Goal: Transaction & Acquisition: Purchase product/service

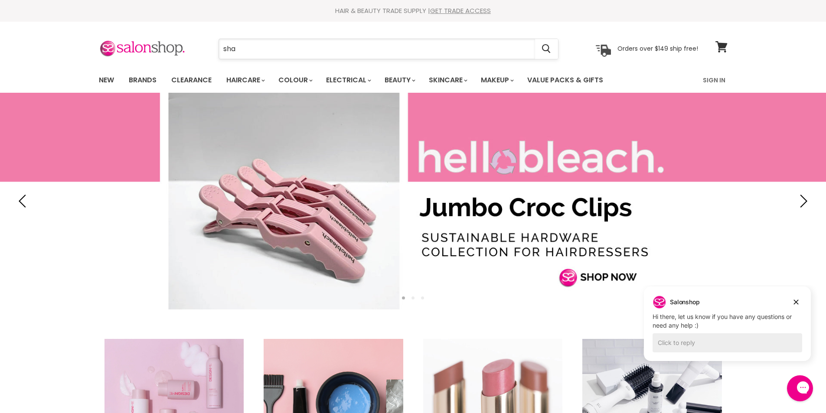
click at [251, 48] on input "sha" at bounding box center [377, 49] width 316 height 20
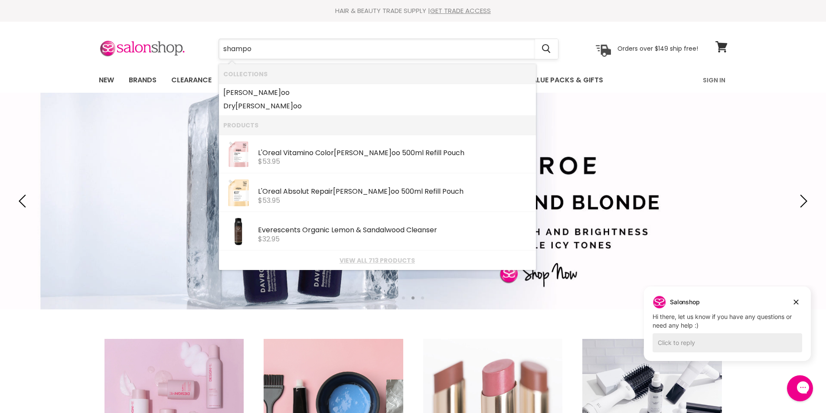
type input "shampoo"
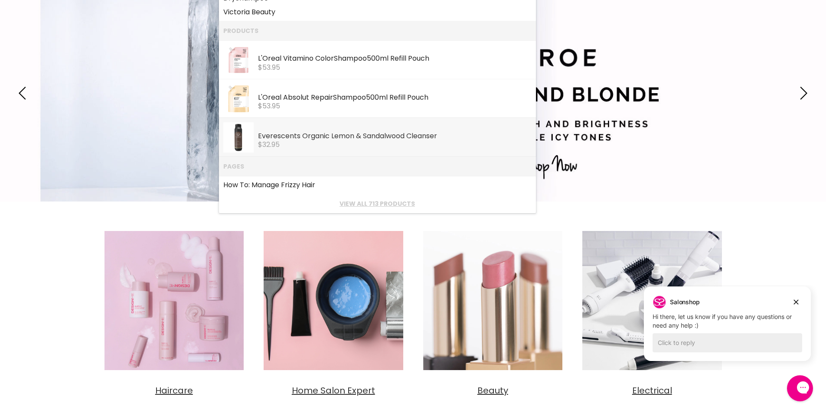
scroll to position [130, 0]
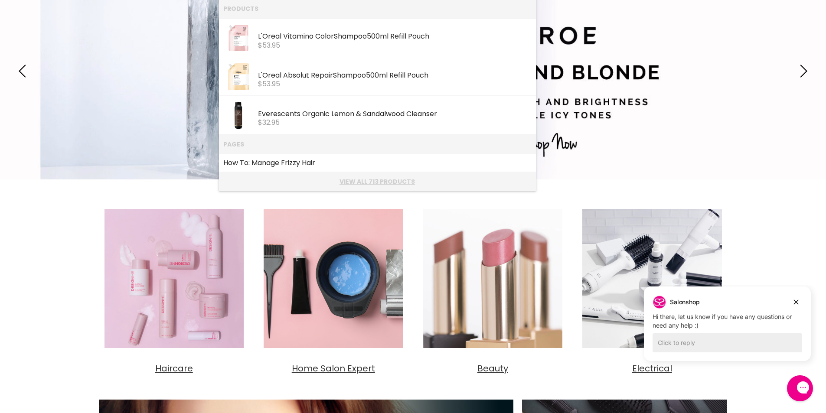
click at [365, 180] on link "View all 713 products" at bounding box center [377, 181] width 308 height 7
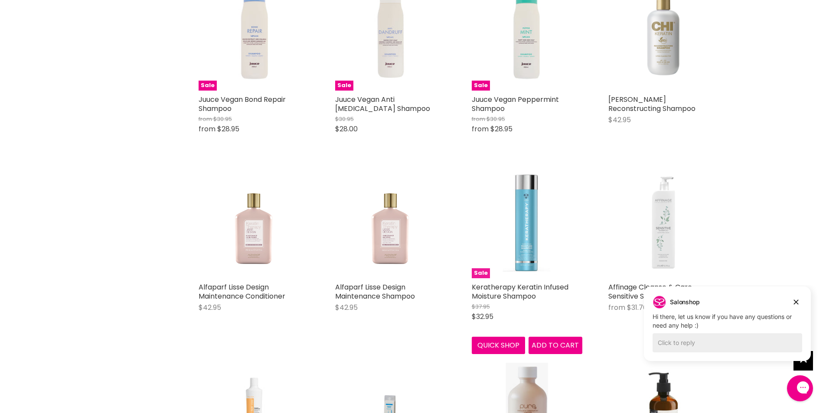
scroll to position [954, 0]
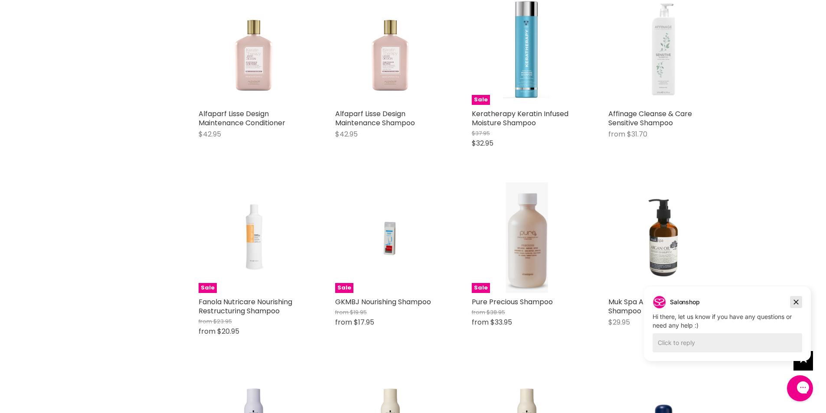
click at [797, 302] on icon "Dismiss campaign" at bounding box center [796, 302] width 5 height 5
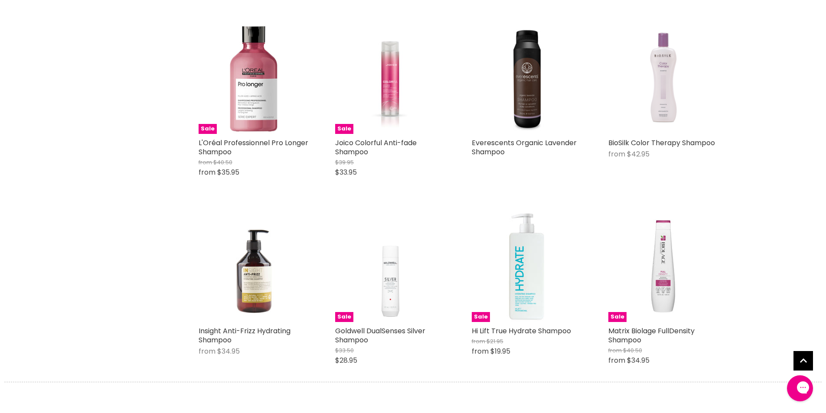
scroll to position [2082, 0]
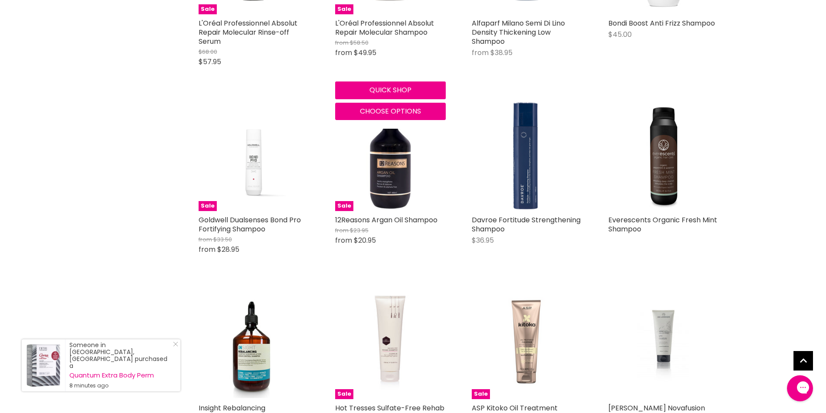
scroll to position [3124, 0]
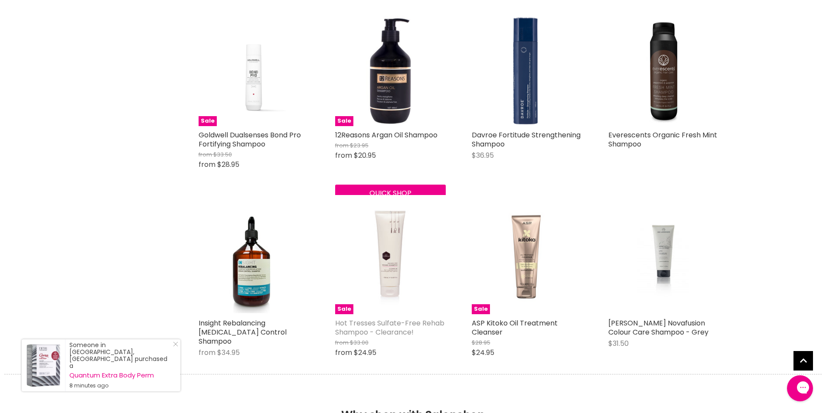
scroll to position [3340, 0]
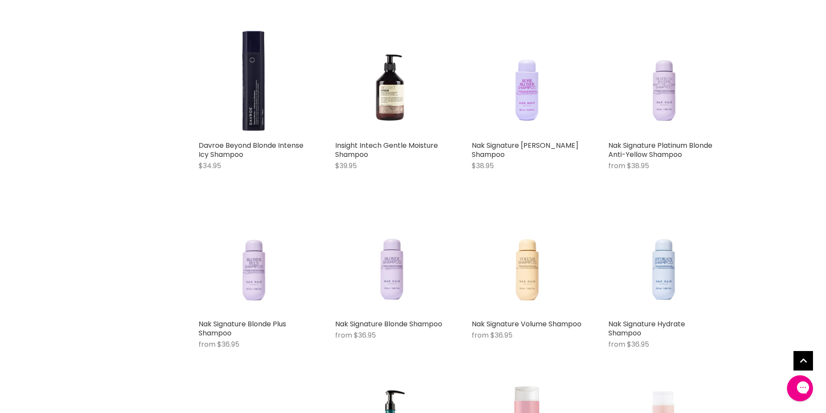
scroll to position [4598, 0]
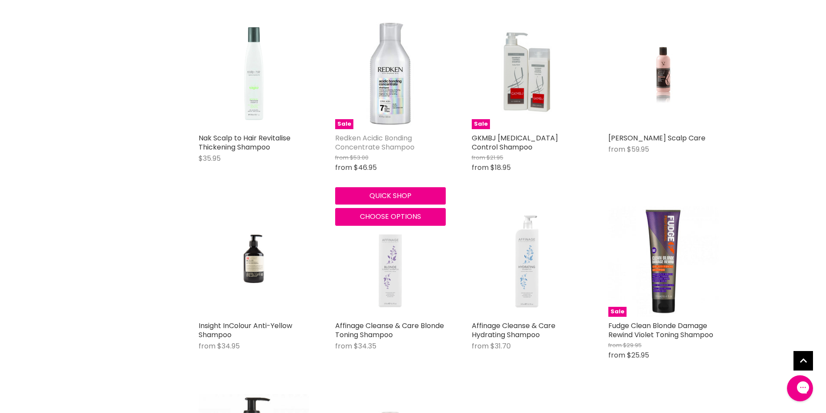
drag, startPoint x: 341, startPoint y: 157, endPoint x: 342, endPoint y: 162, distance: 4.4
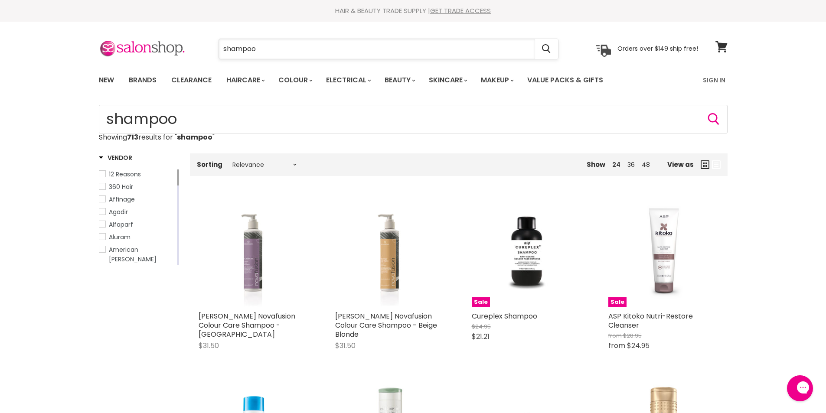
click at [275, 52] on input "shampoo" at bounding box center [377, 49] width 316 height 20
type input "shampoo for hair loss"
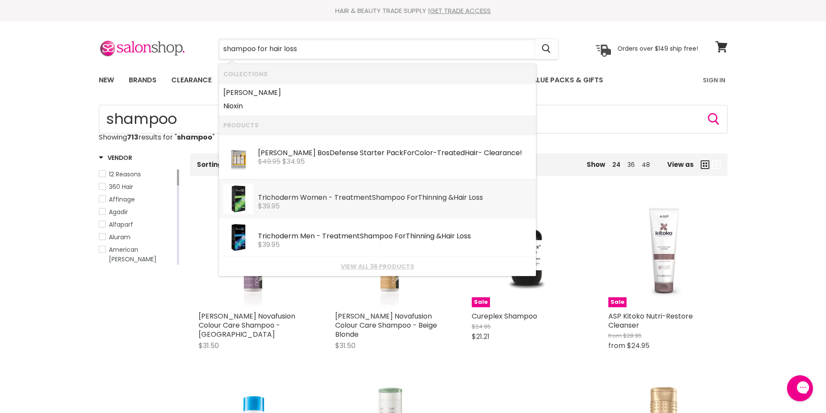
click at [421, 196] on div "Trichoderm Women - Treatment Shampoo For Thinning & Hair Loss" at bounding box center [395, 198] width 274 height 9
